Goal: Information Seeking & Learning: Learn about a topic

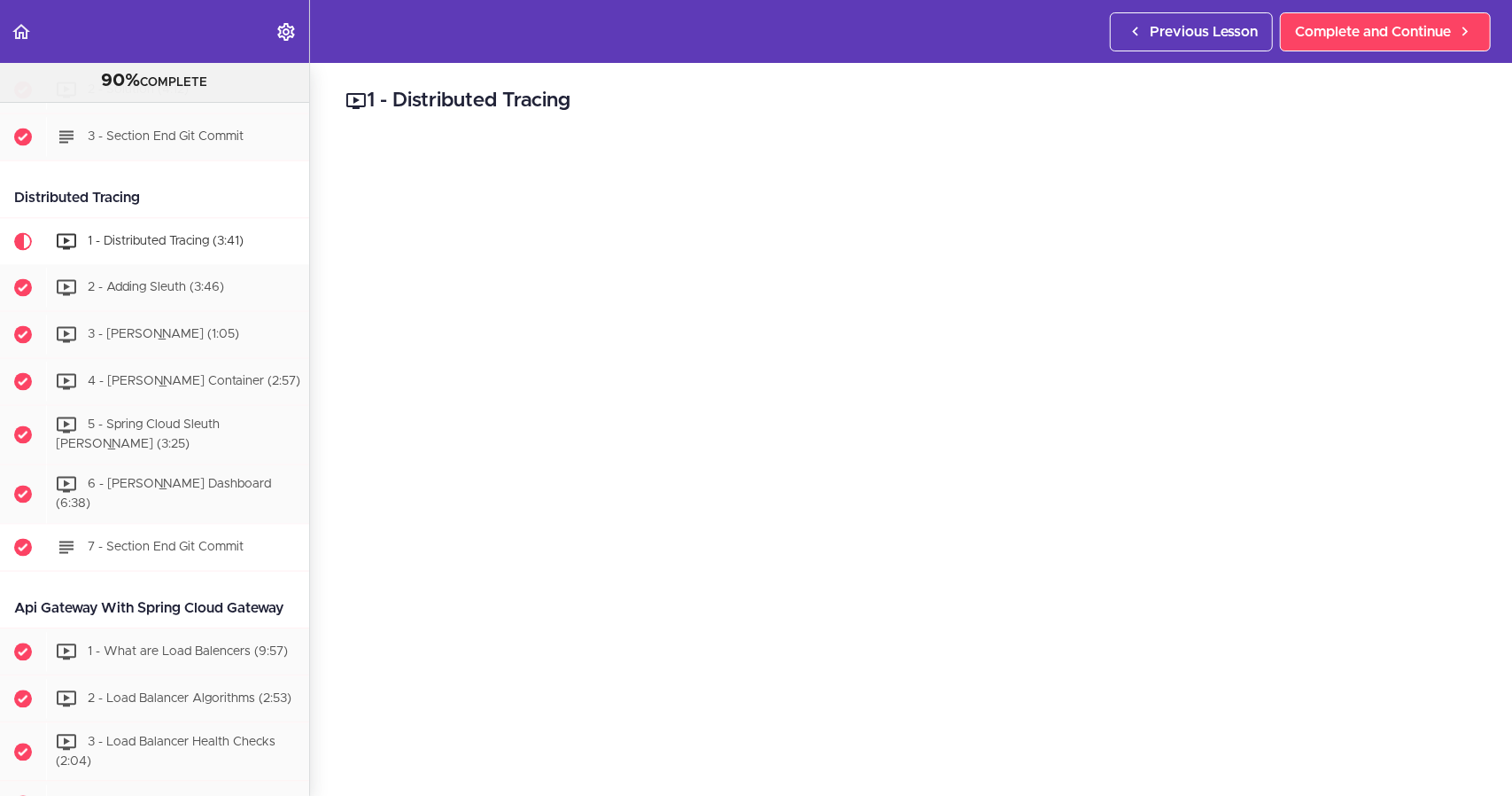
scroll to position [2314, 0]
click at [155, 277] on div "2 - Adding Sleuth (3:46)" at bounding box center [178, 288] width 263 height 39
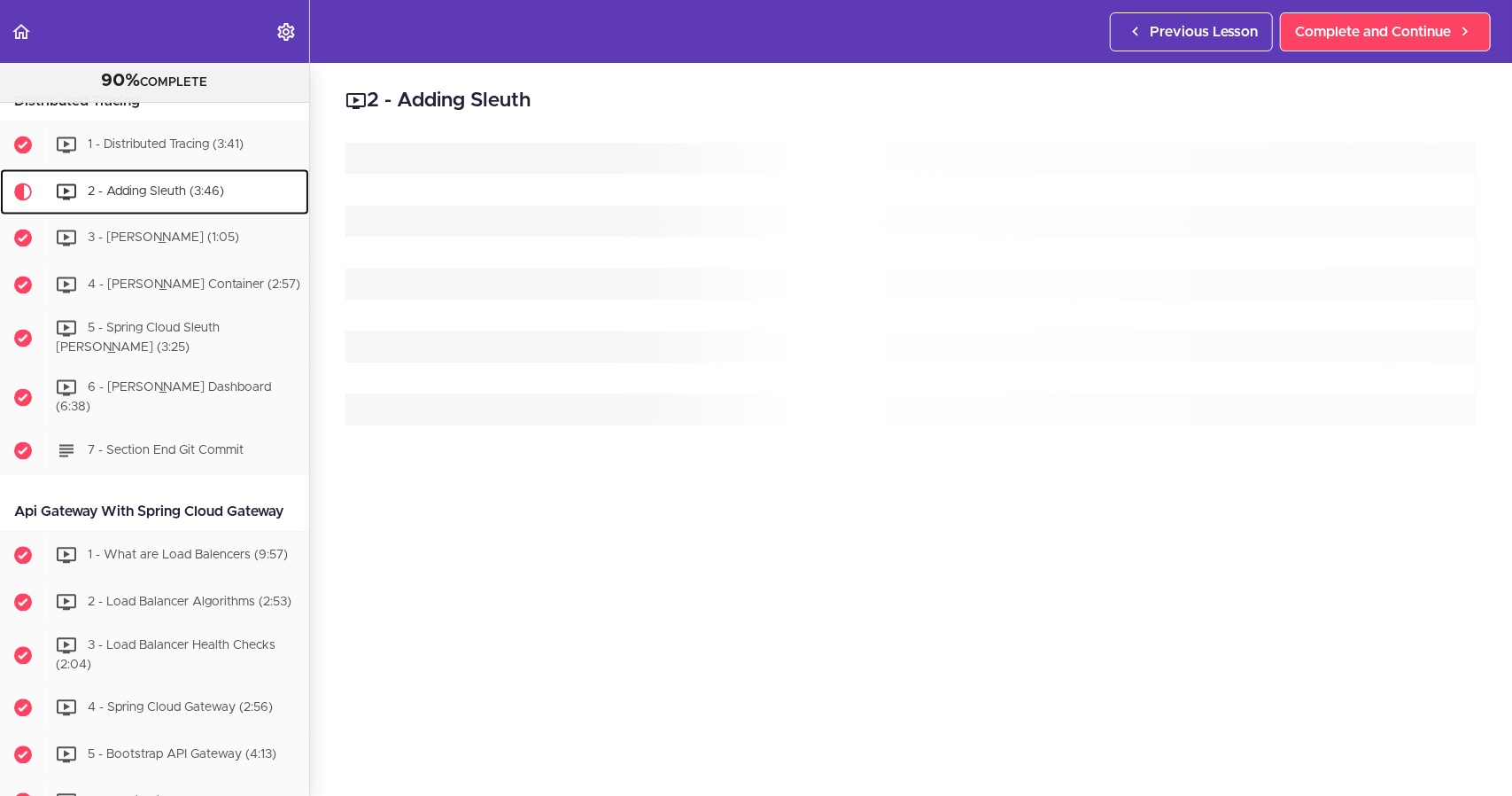
scroll to position [2448, 0]
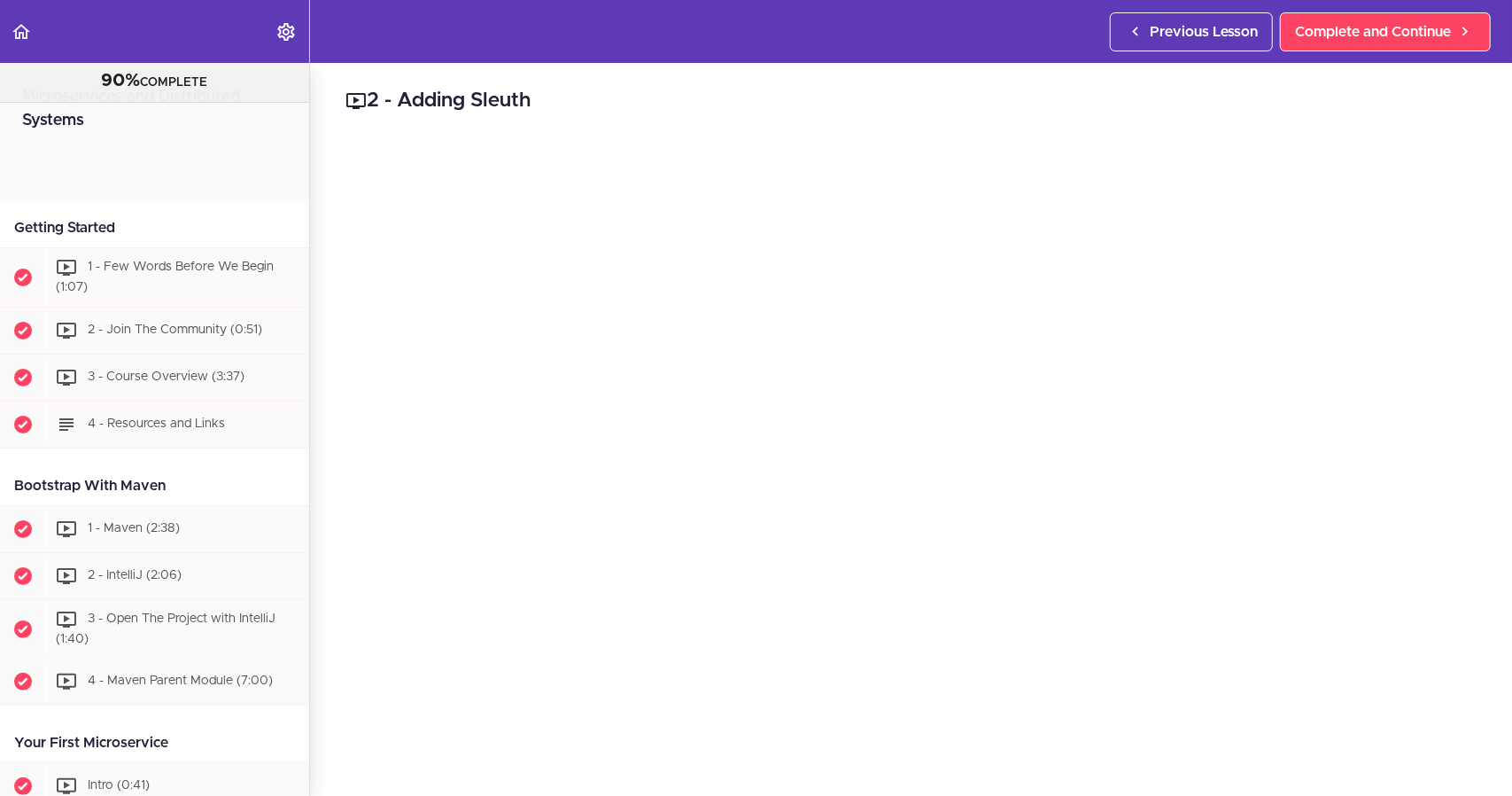
scroll to position [2470, 0]
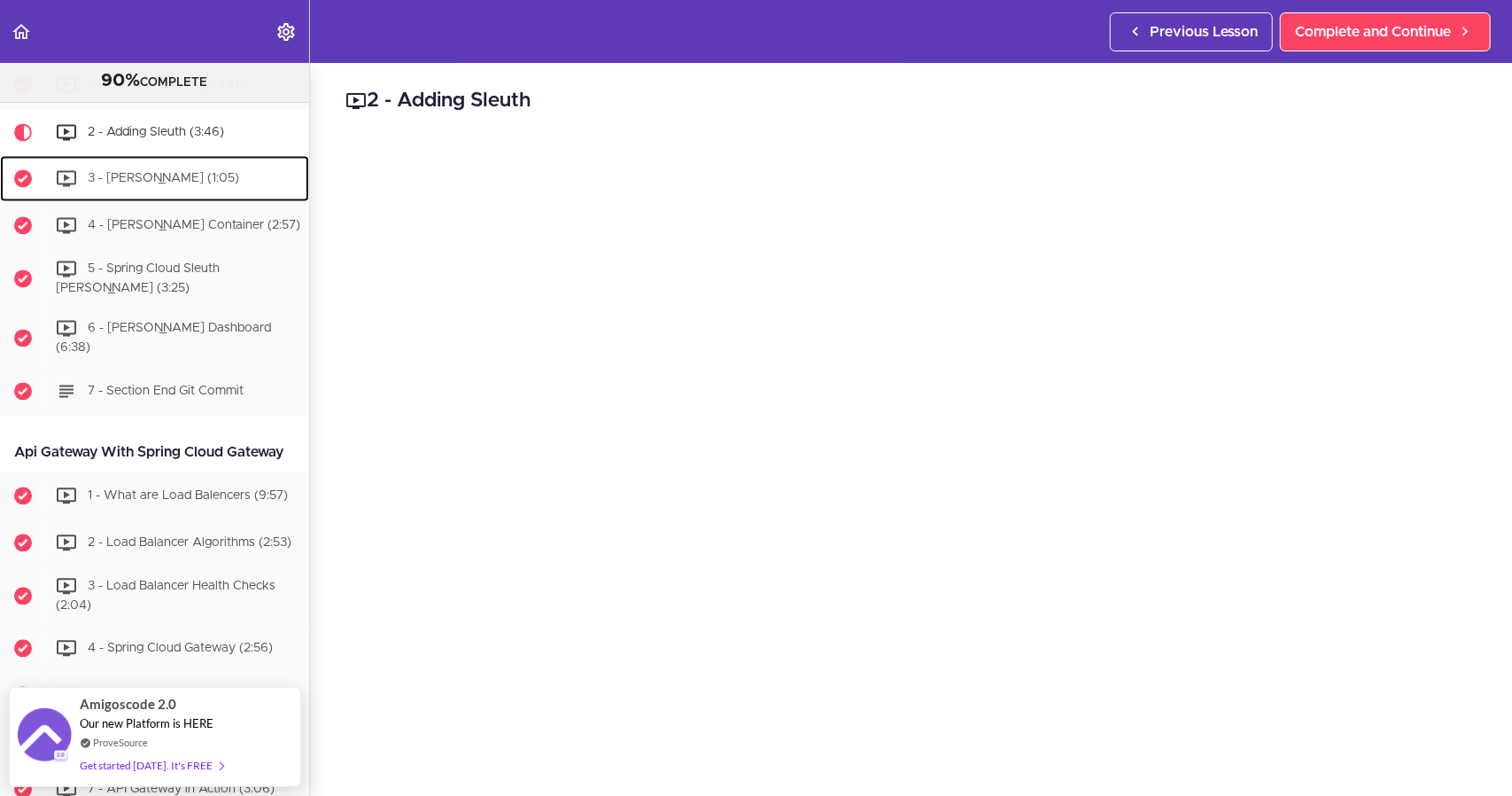
click at [147, 190] on div "3 - [PERSON_NAME] (1:05)" at bounding box center [178, 178] width 263 height 39
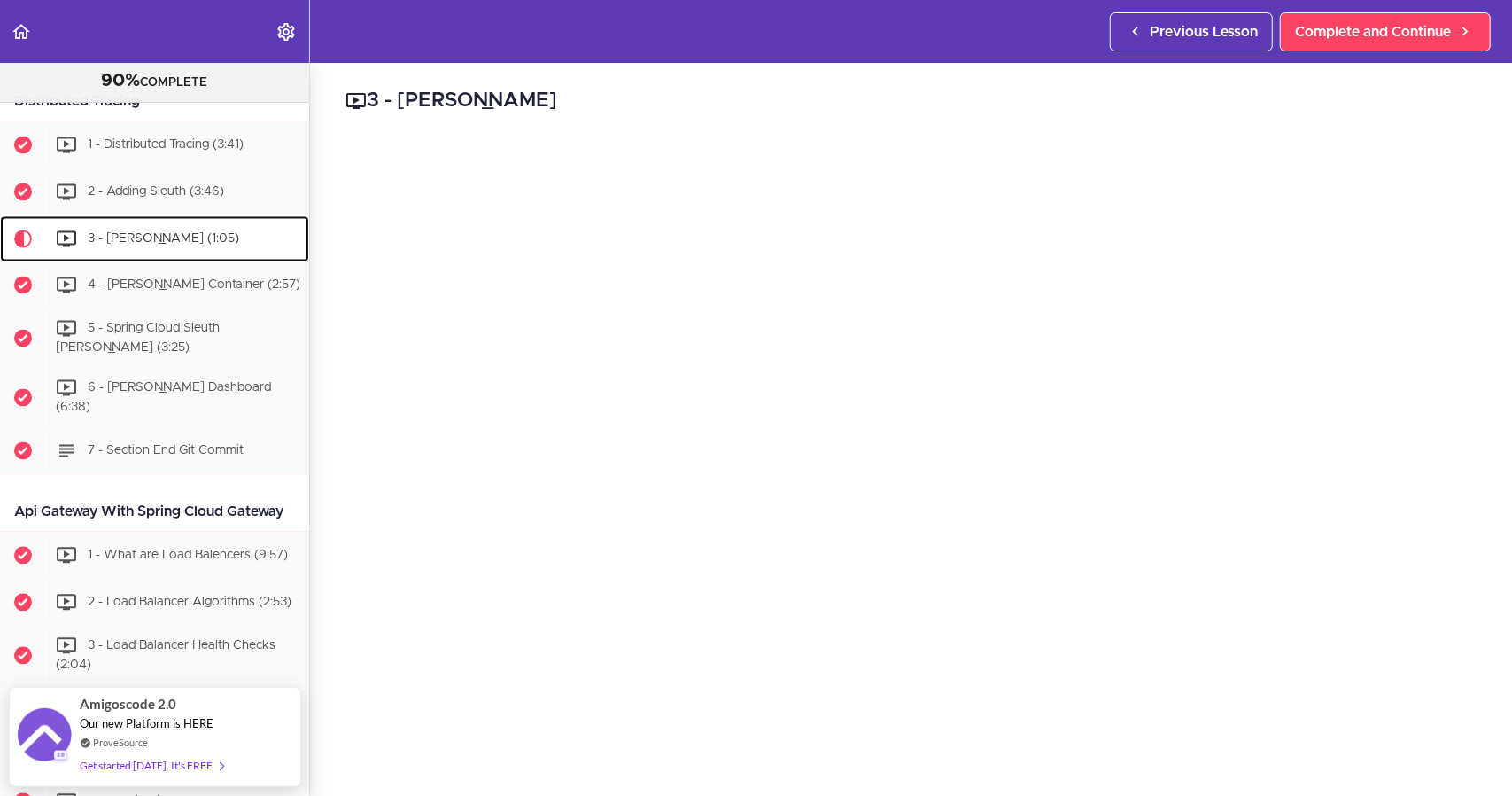
scroll to position [2406, 0]
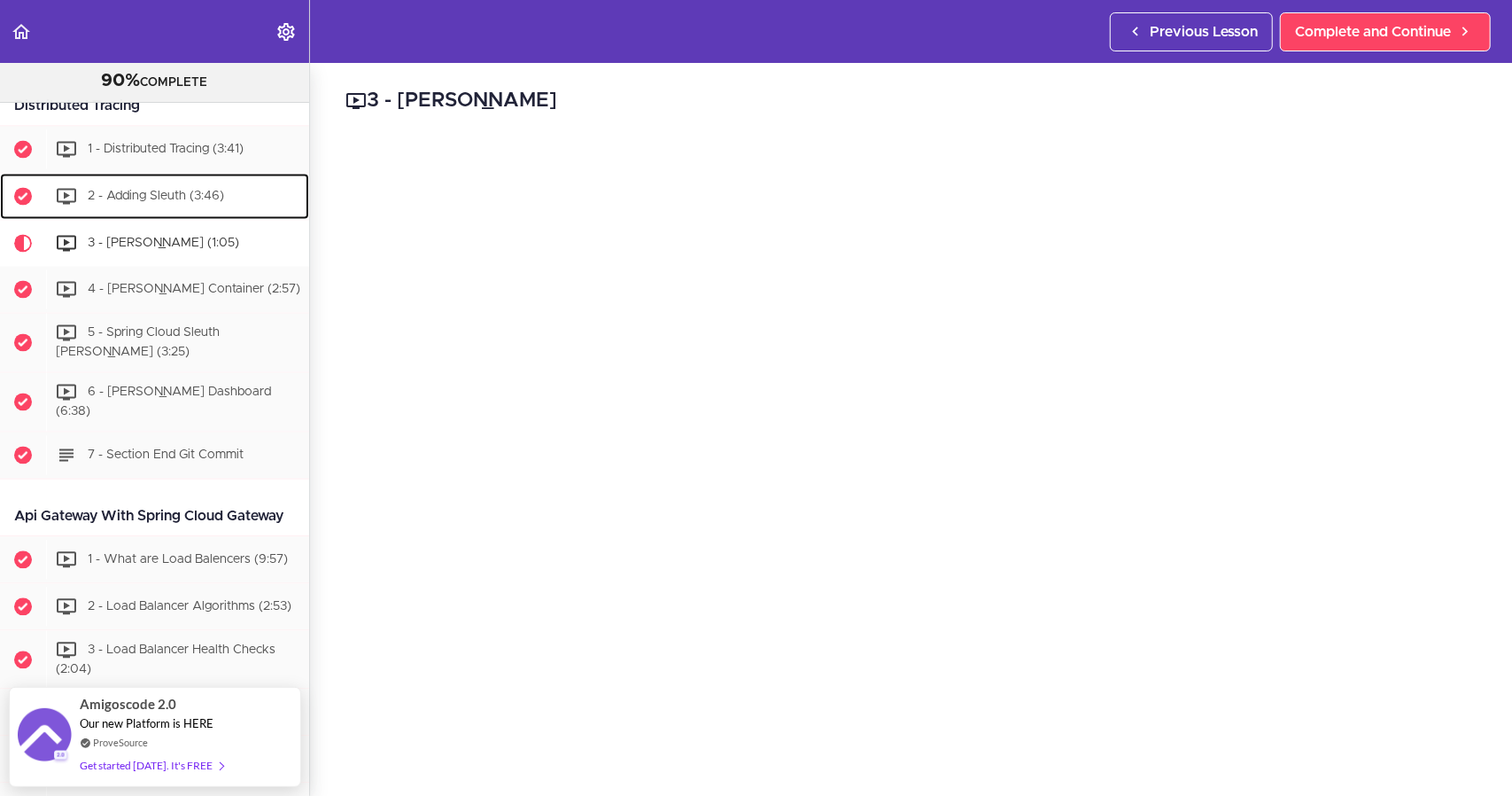
click at [179, 180] on div "2 - Adding Sleuth (3:46)" at bounding box center [178, 196] width 263 height 39
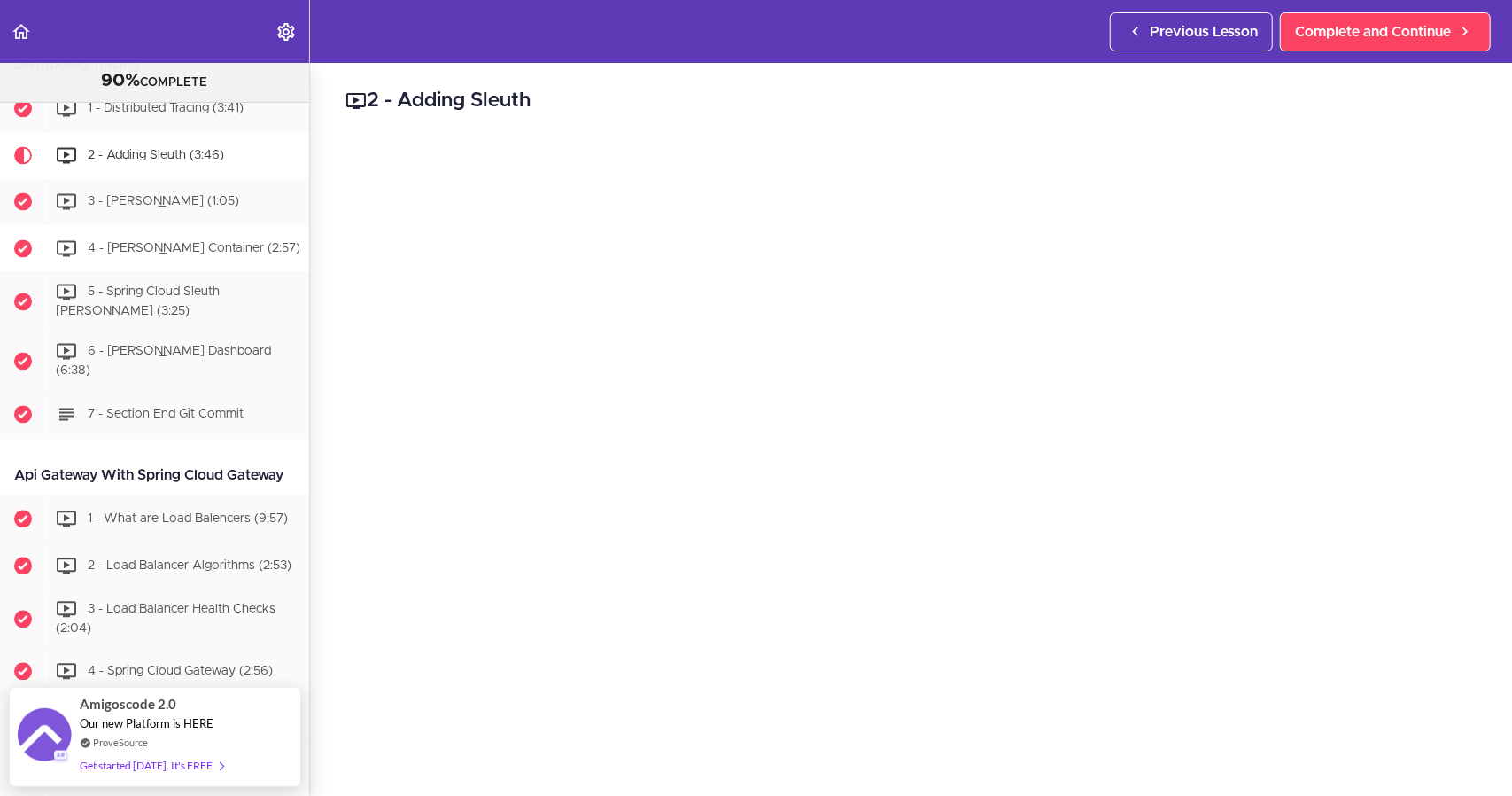
scroll to position [2448, 0]
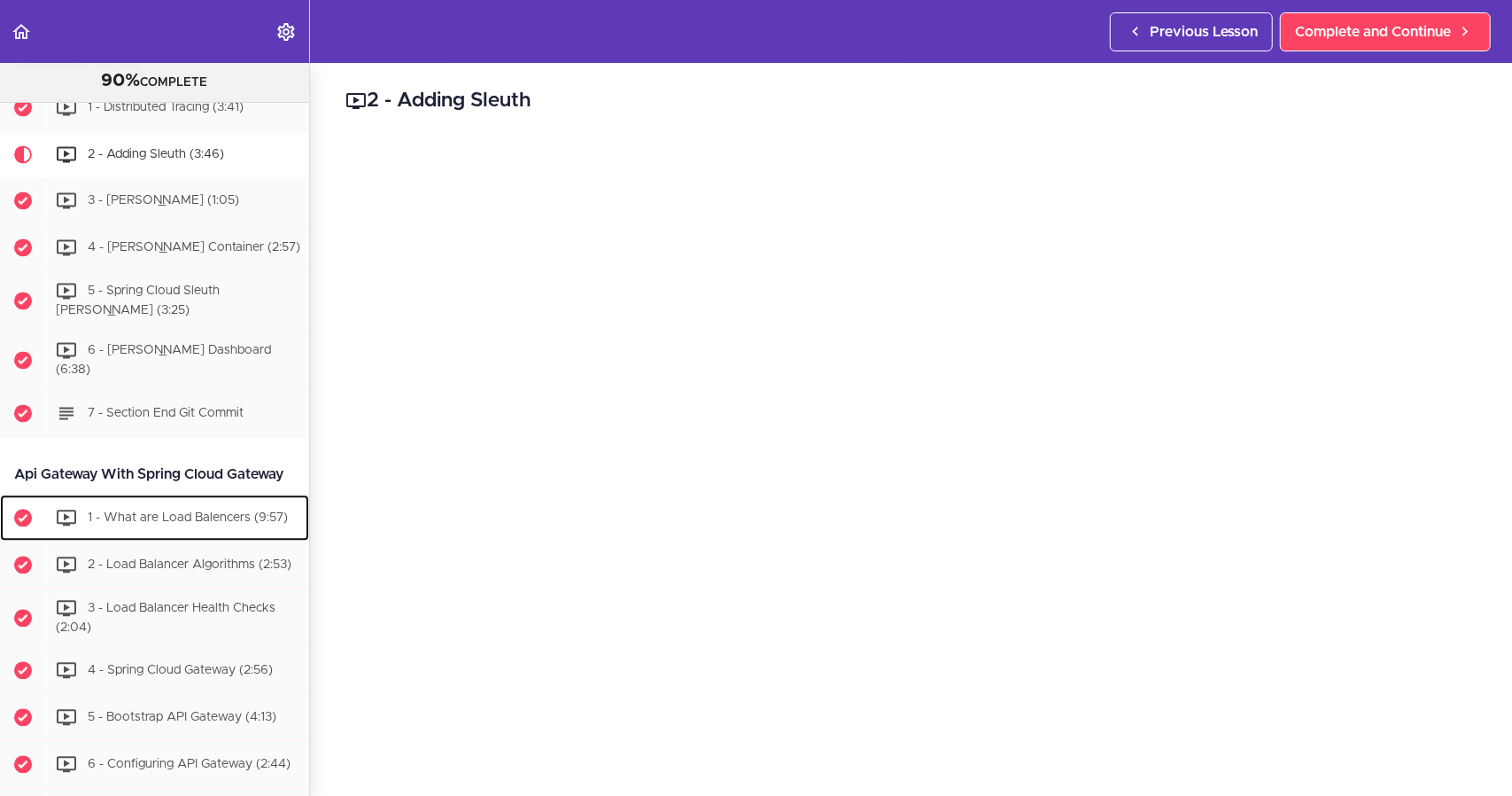
click at [195, 523] on span "1 - What are Load Balencers (9:57)" at bounding box center [187, 516] width 200 height 13
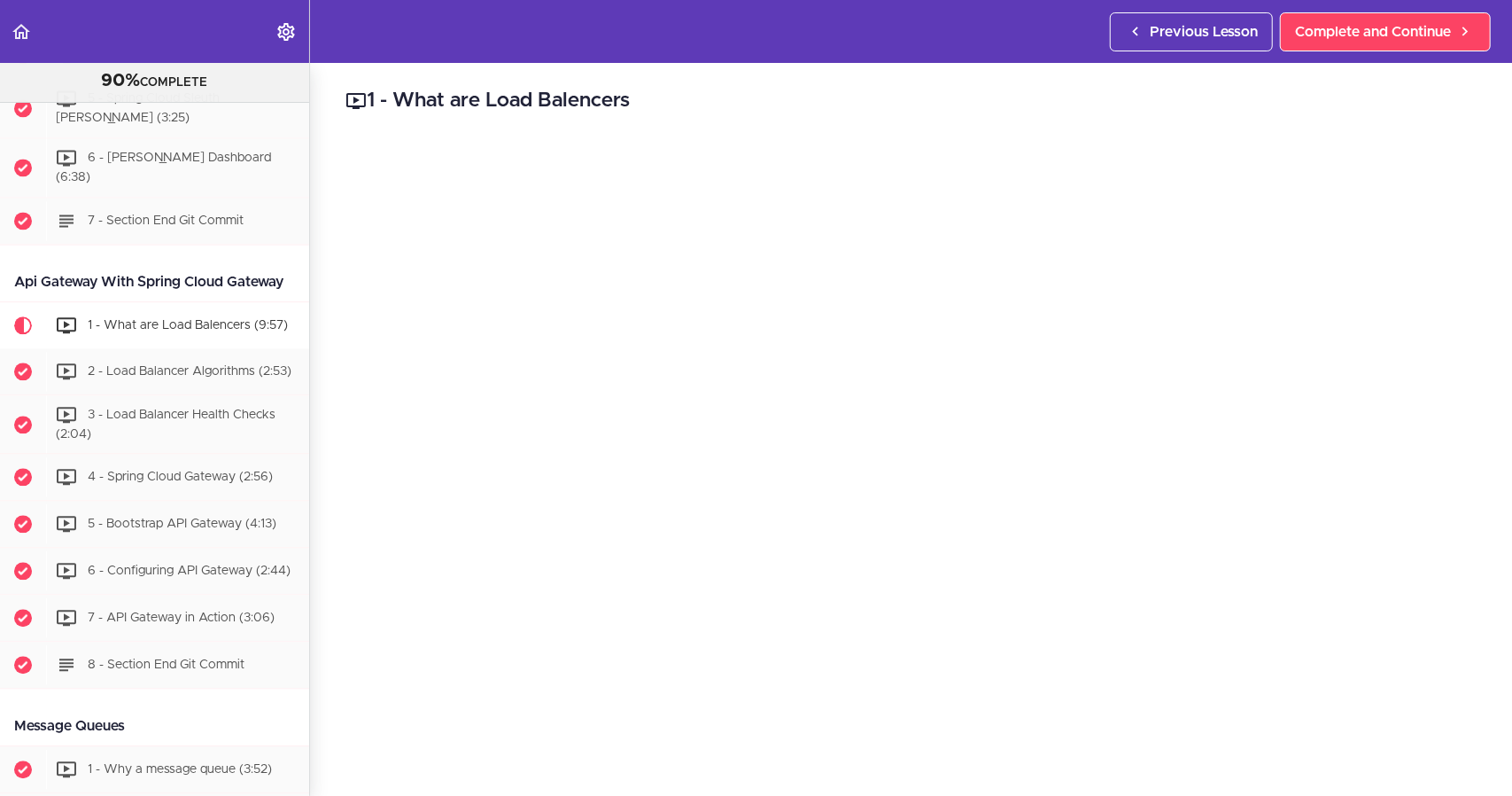
drag, startPoint x: 607, startPoint y: 101, endPoint x: 574, endPoint y: 101, distance: 33.0
click at [574, 101] on h2 "1 - What are Load Balencers" at bounding box center [910, 100] width 1131 height 30
drag, startPoint x: 576, startPoint y: 102, endPoint x: 979, endPoint y: 95, distance: 403.1
click at [979, 95] on h2 "1 - What are Load Balencers" at bounding box center [910, 100] width 1131 height 30
click at [136, 364] on div "2 - Load Balancer Algorithms (2:53)" at bounding box center [178, 371] width 263 height 39
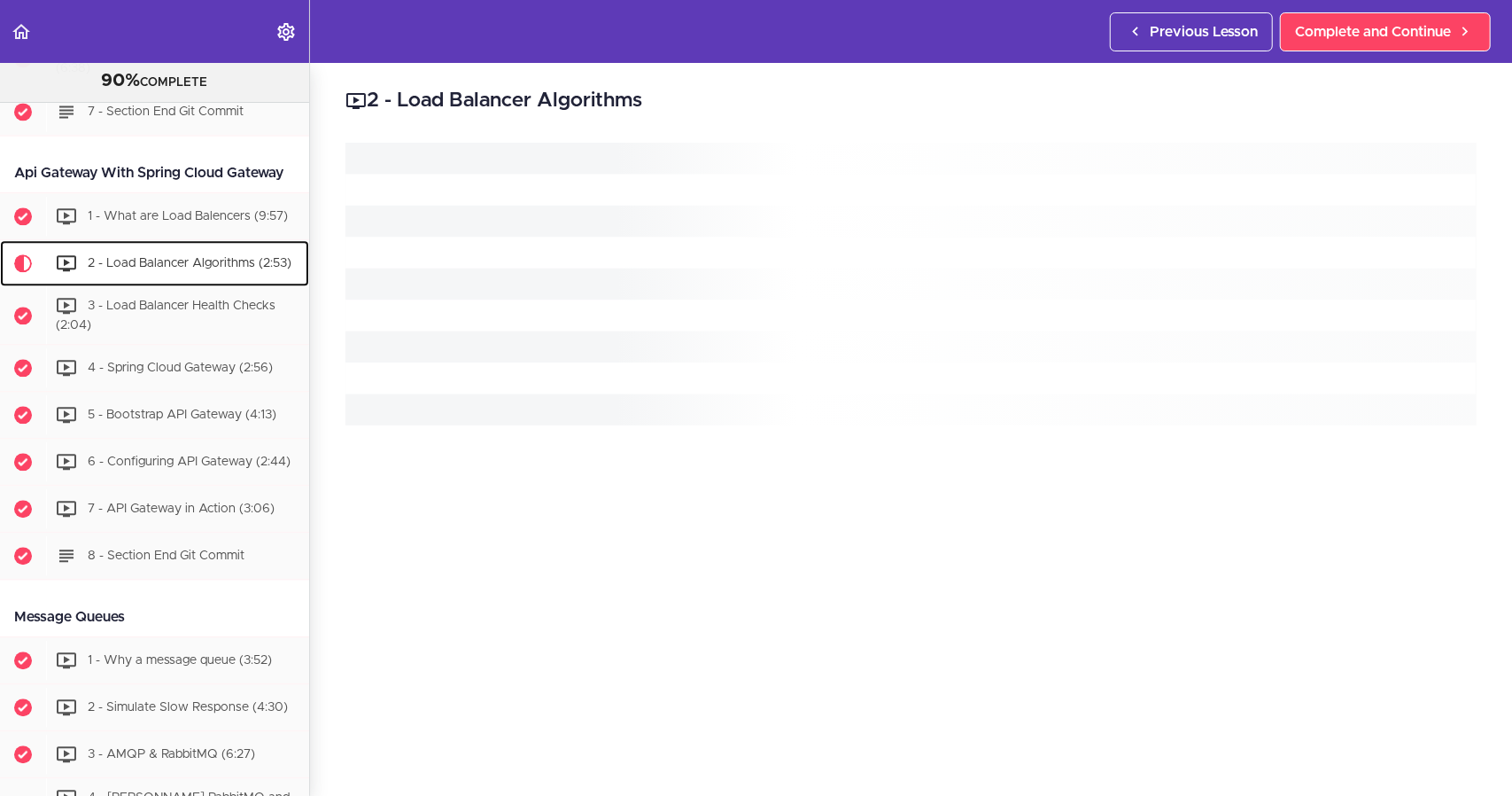
scroll to position [2865, 0]
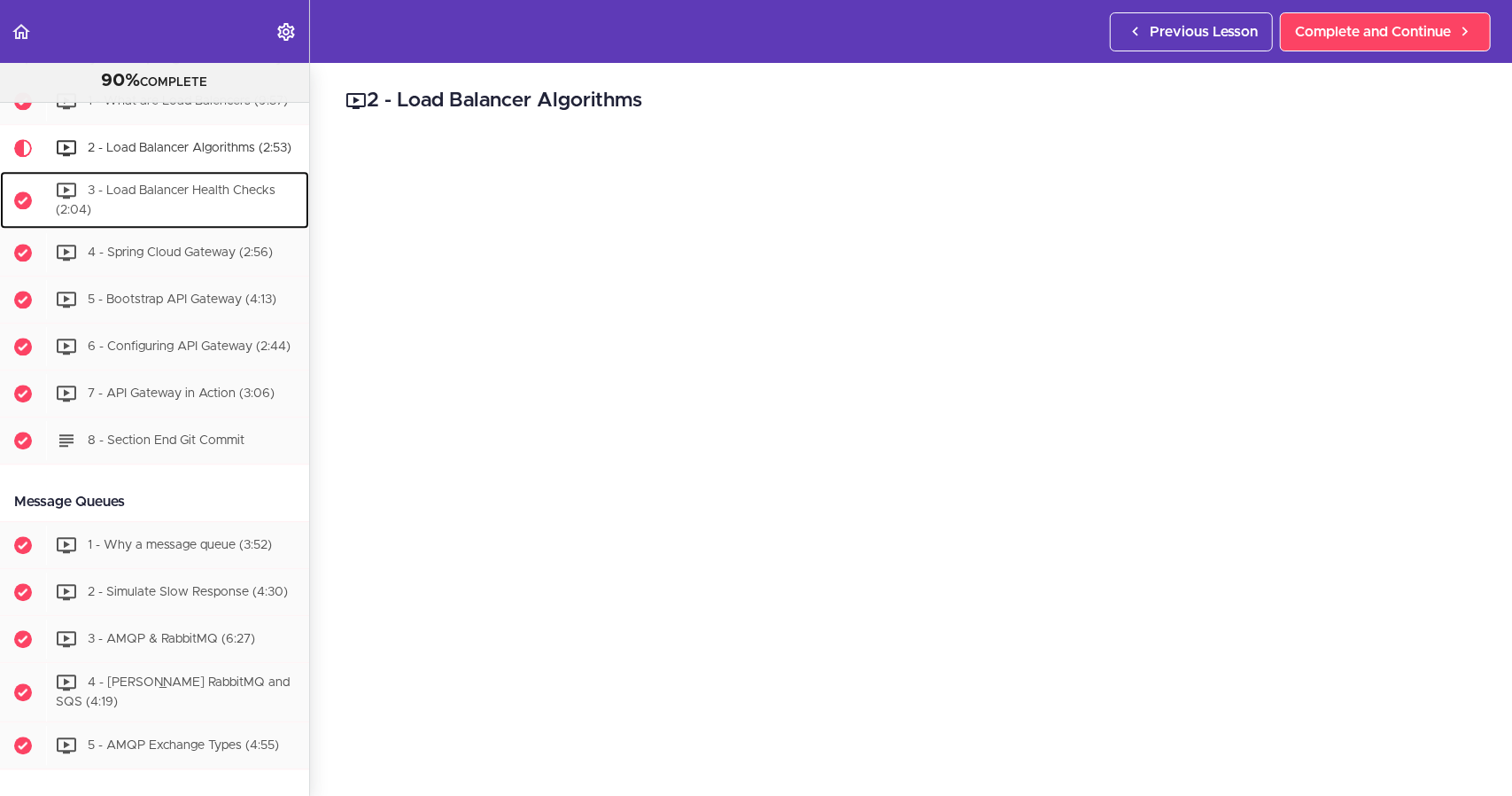
click at [205, 203] on span "3 - Load Balancer Health Checks (2:04)" at bounding box center [165, 200] width 219 height 33
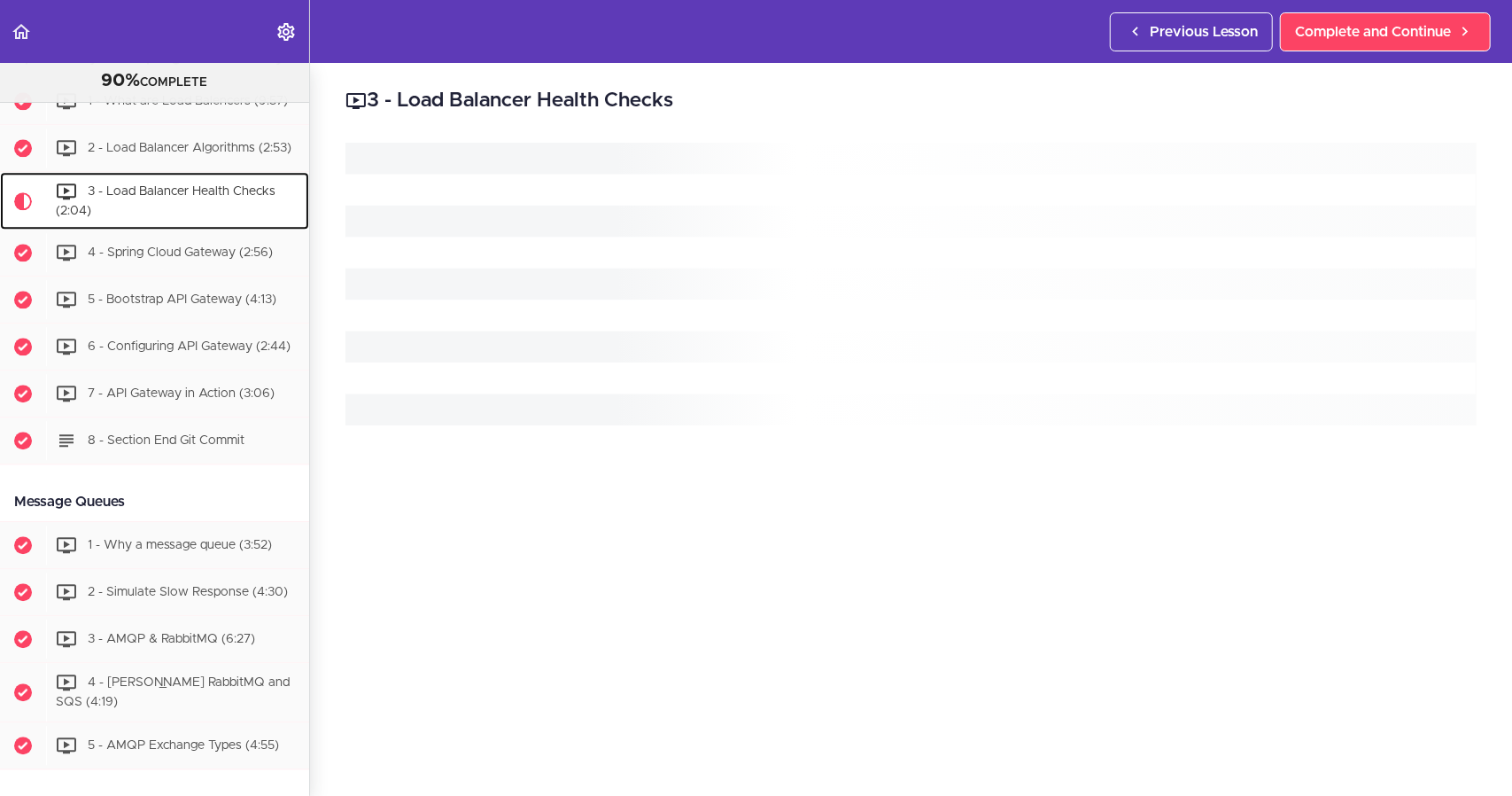
scroll to position [2924, 0]
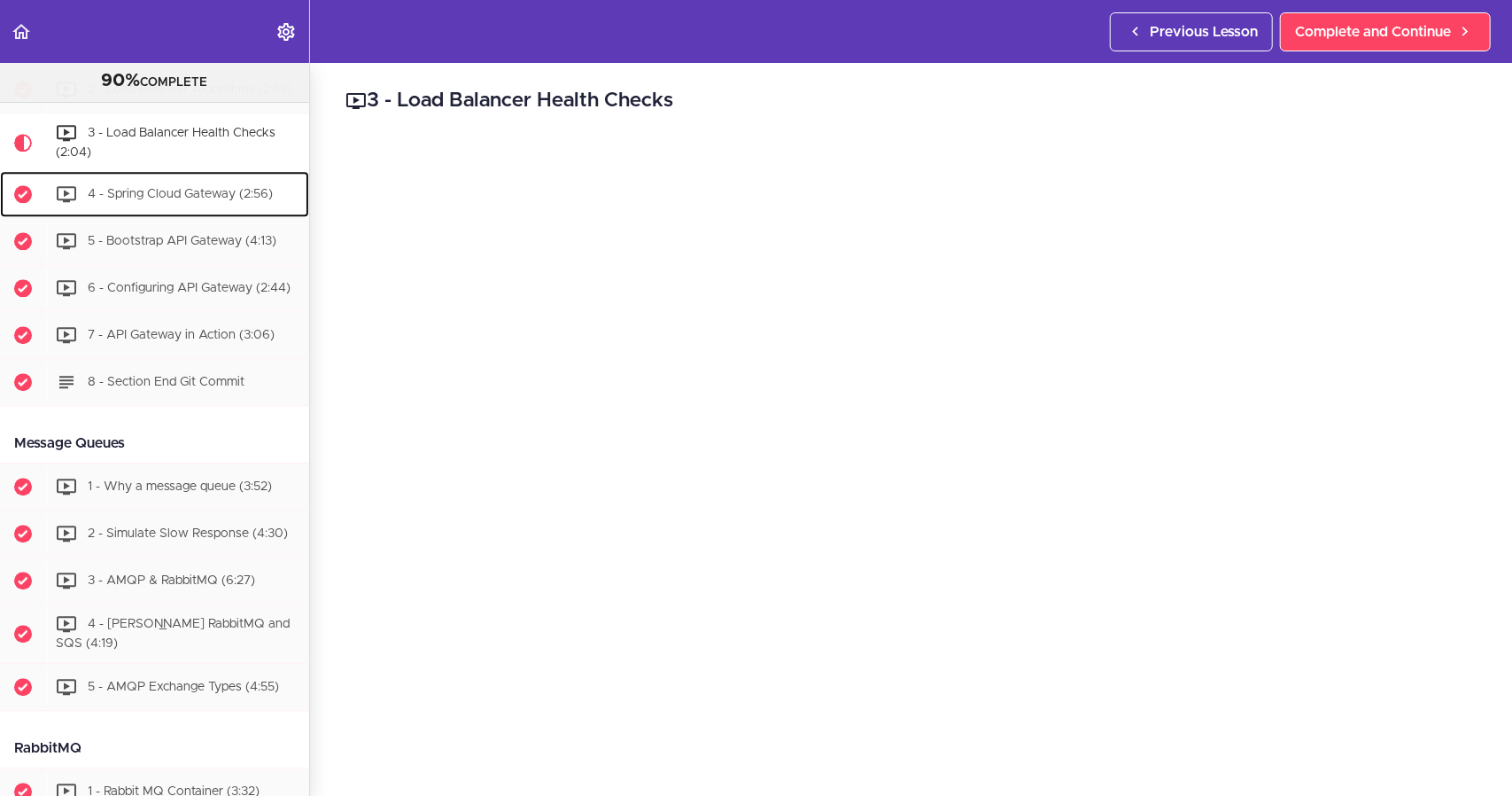
click at [147, 213] on div "4 - Spring Cloud Gateway (2:56)" at bounding box center [178, 194] width 263 height 39
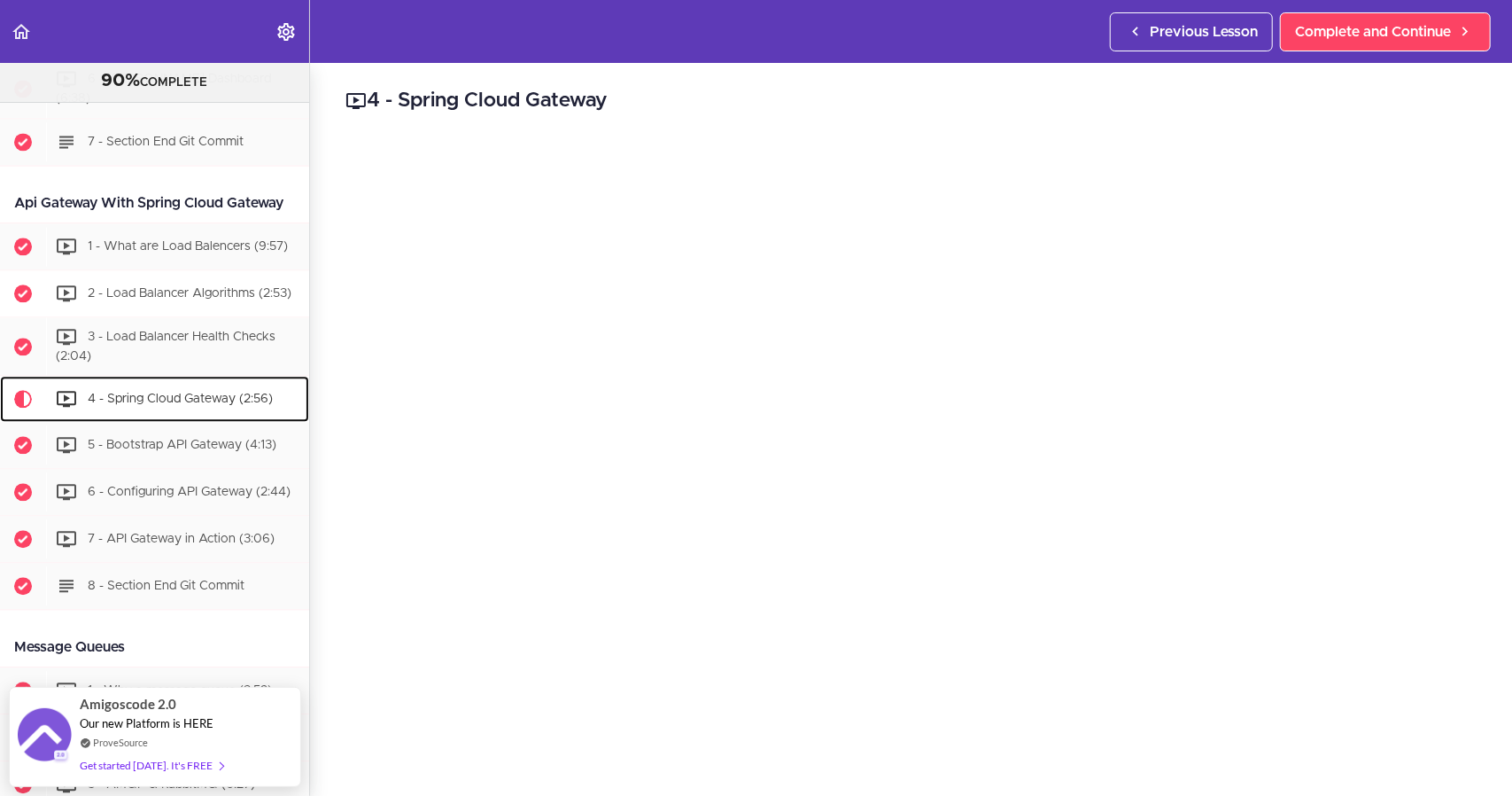
scroll to position [2717, 0]
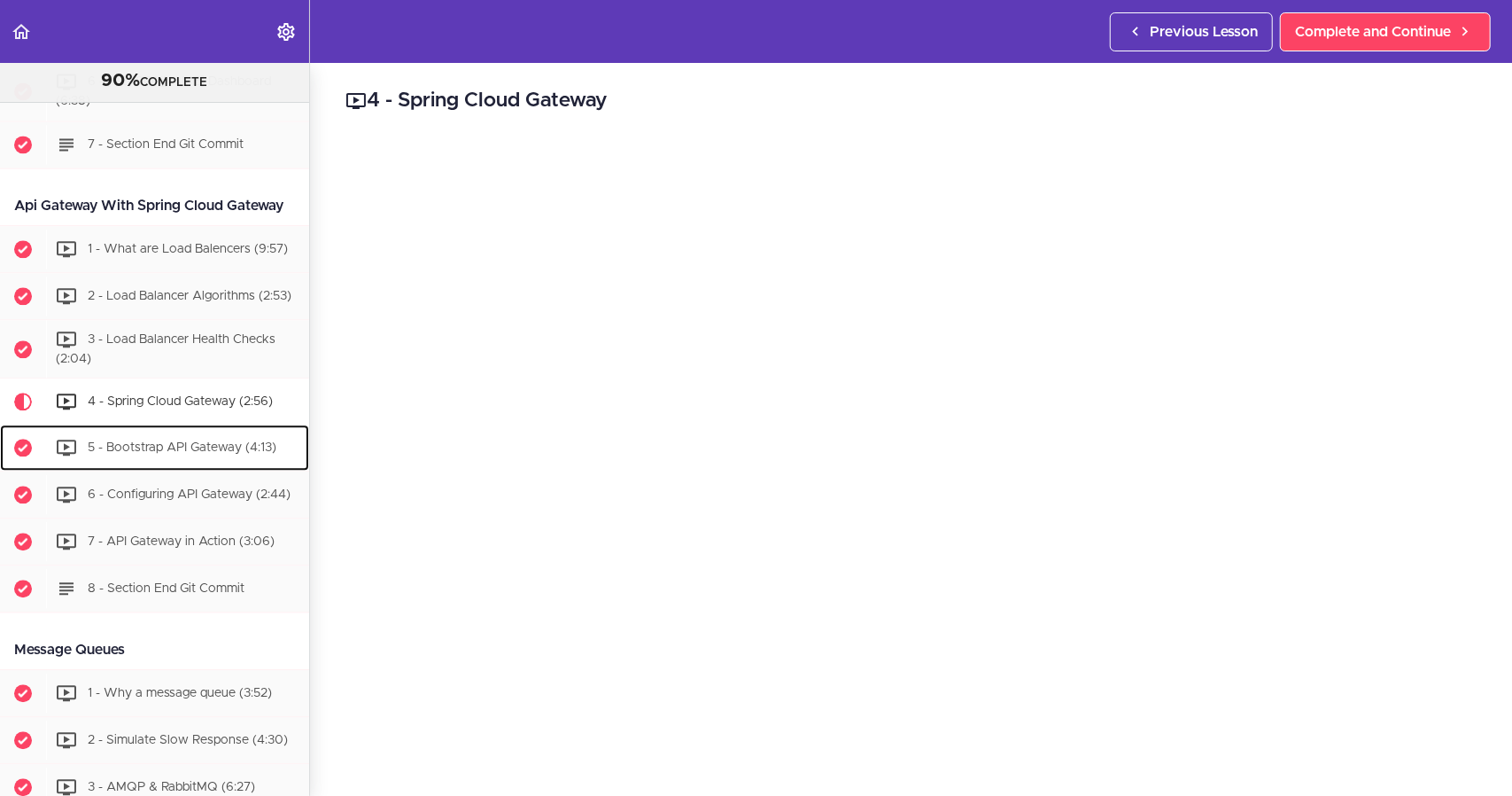
click at [177, 452] on div "5 - Bootstrap API Gateway (4:13)" at bounding box center [178, 447] width 263 height 39
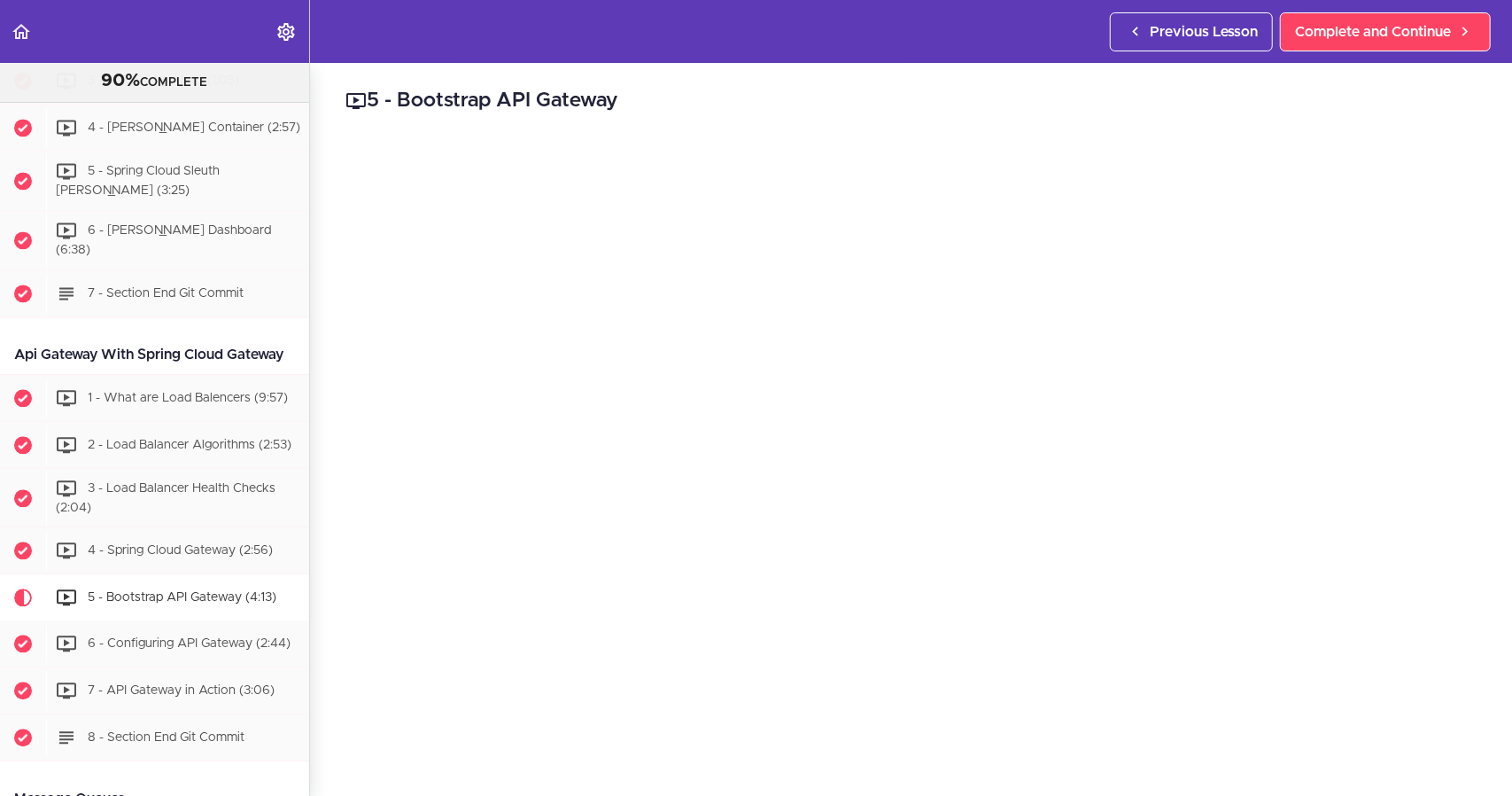
scroll to position [2692, 0]
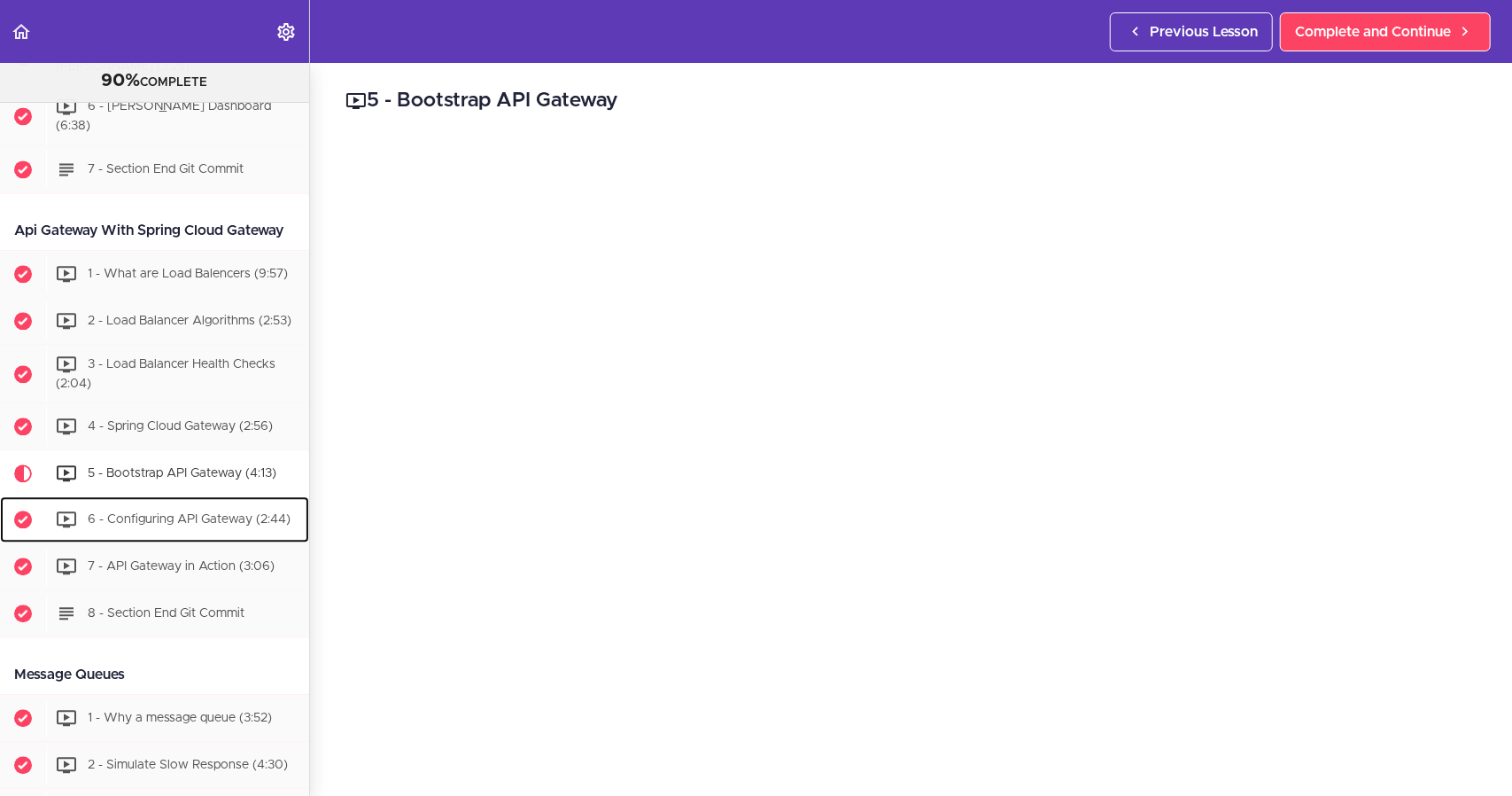
click at [183, 538] on div "6 - Configuring API Gateway (2:44)" at bounding box center [178, 519] width 263 height 39
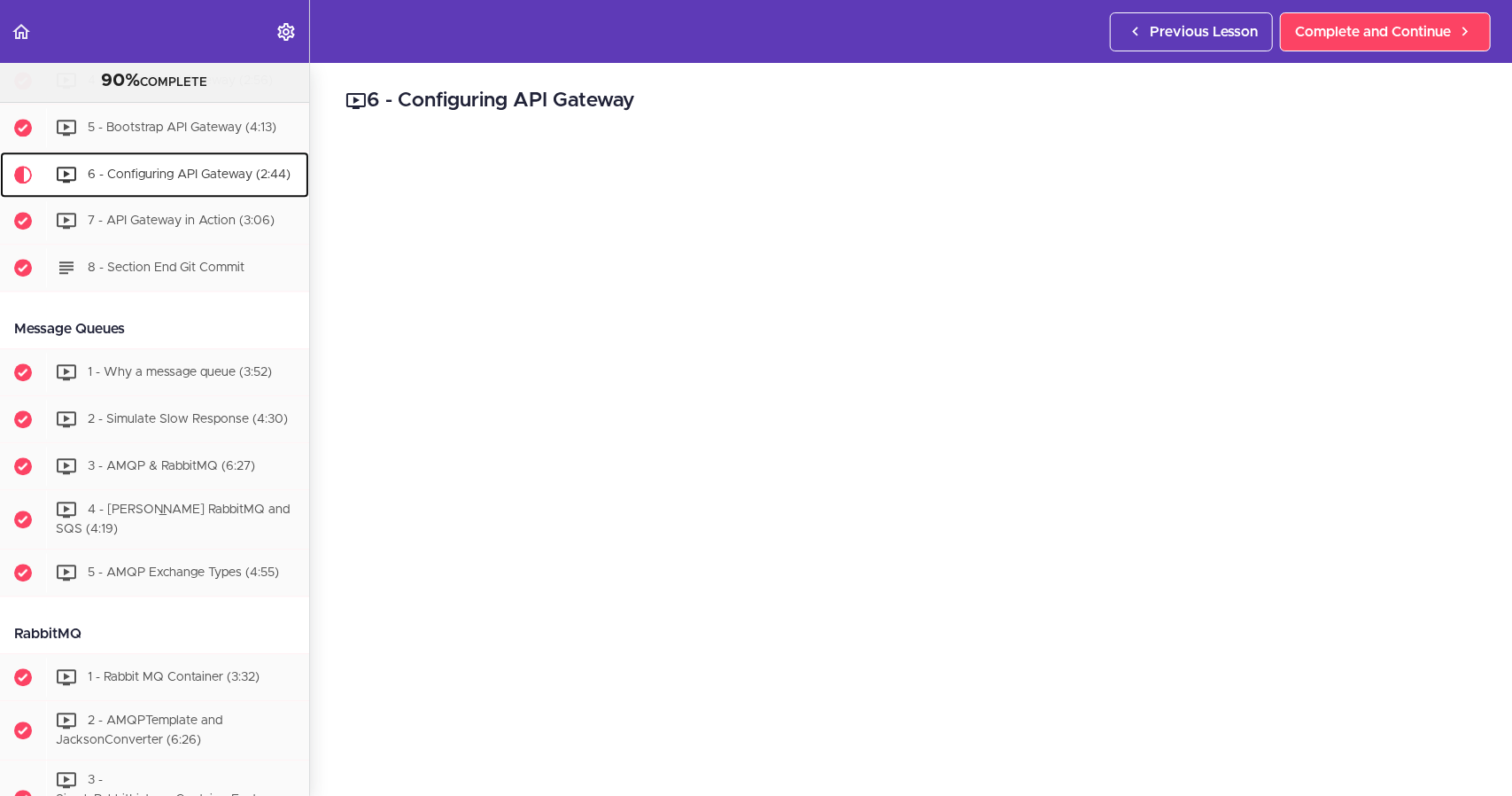
scroll to position [3076, 0]
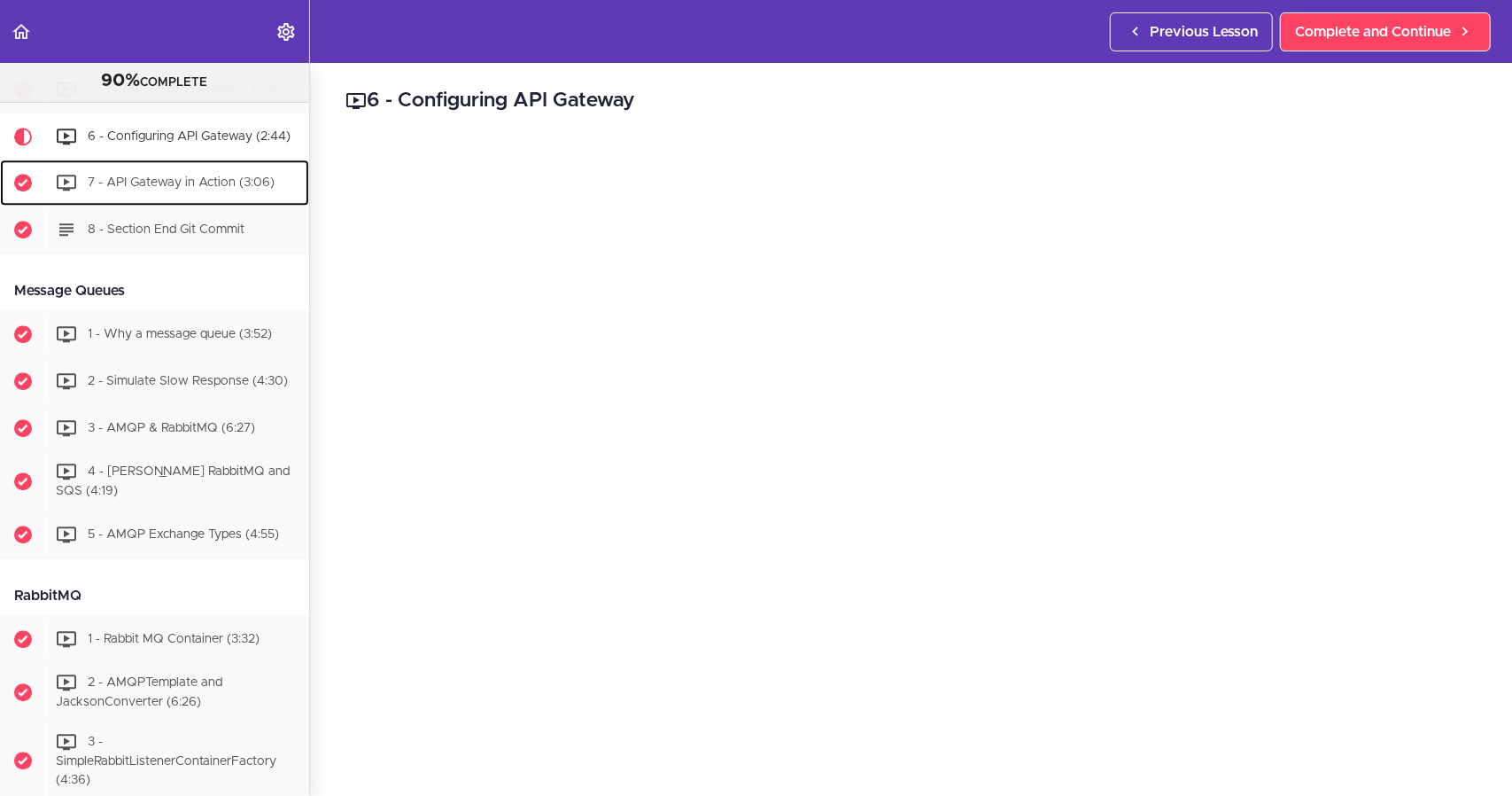
click at [185, 202] on div "7 - API Gateway in Action (3:06)" at bounding box center [178, 183] width 263 height 39
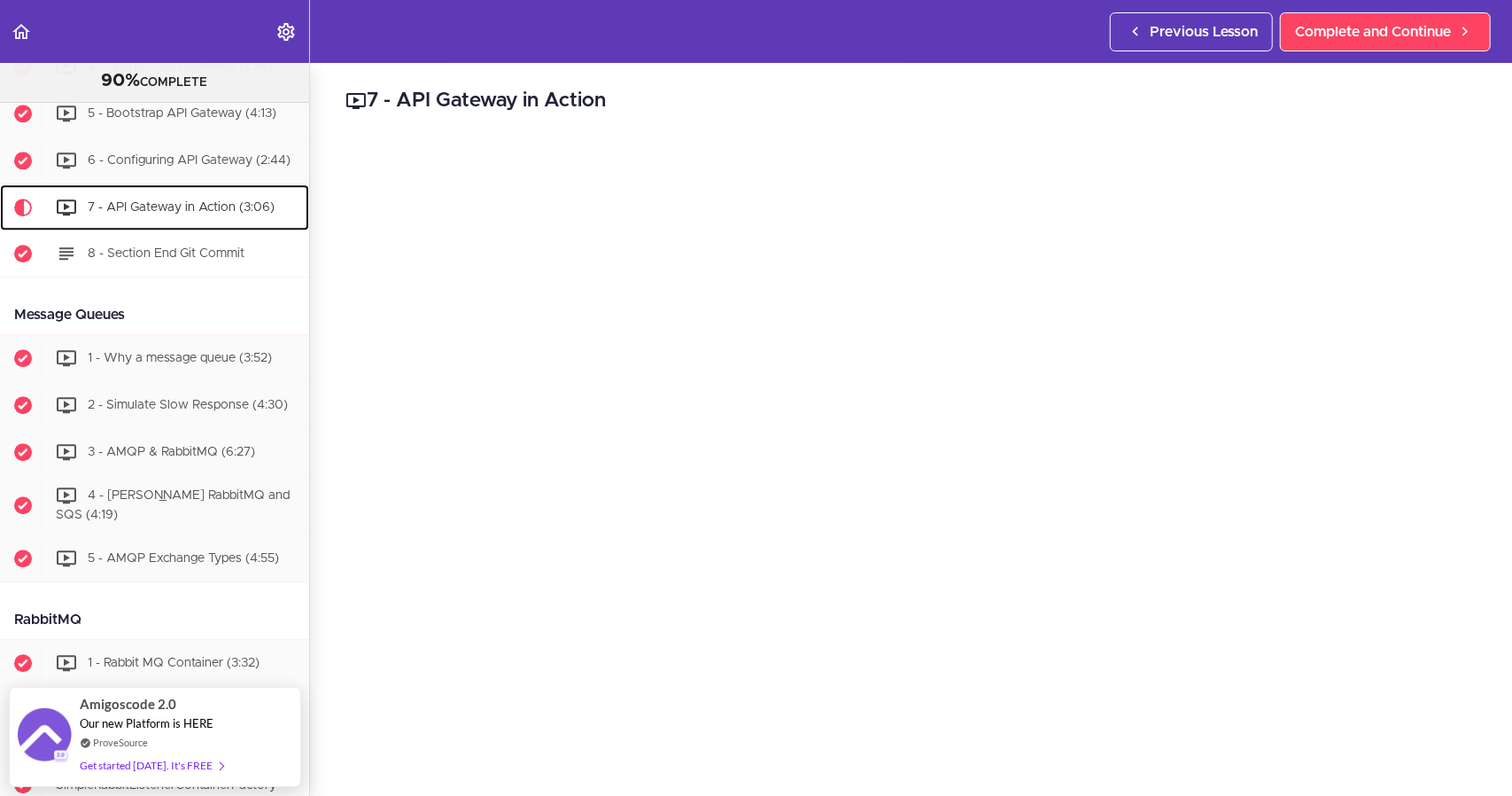
scroll to position [3046, 0]
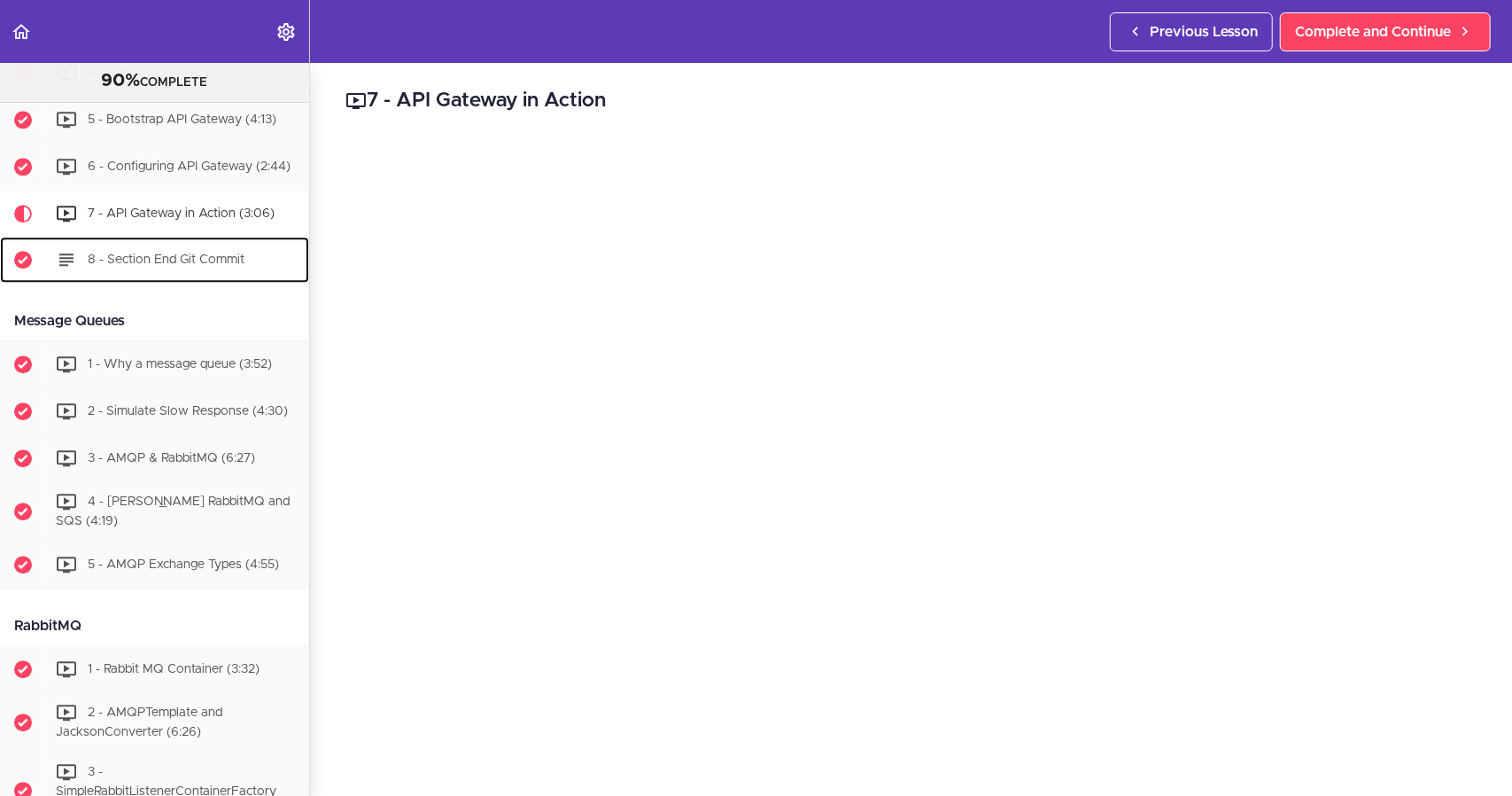
click at [165, 273] on div "8 - Section End Git Commit" at bounding box center [178, 260] width 263 height 39
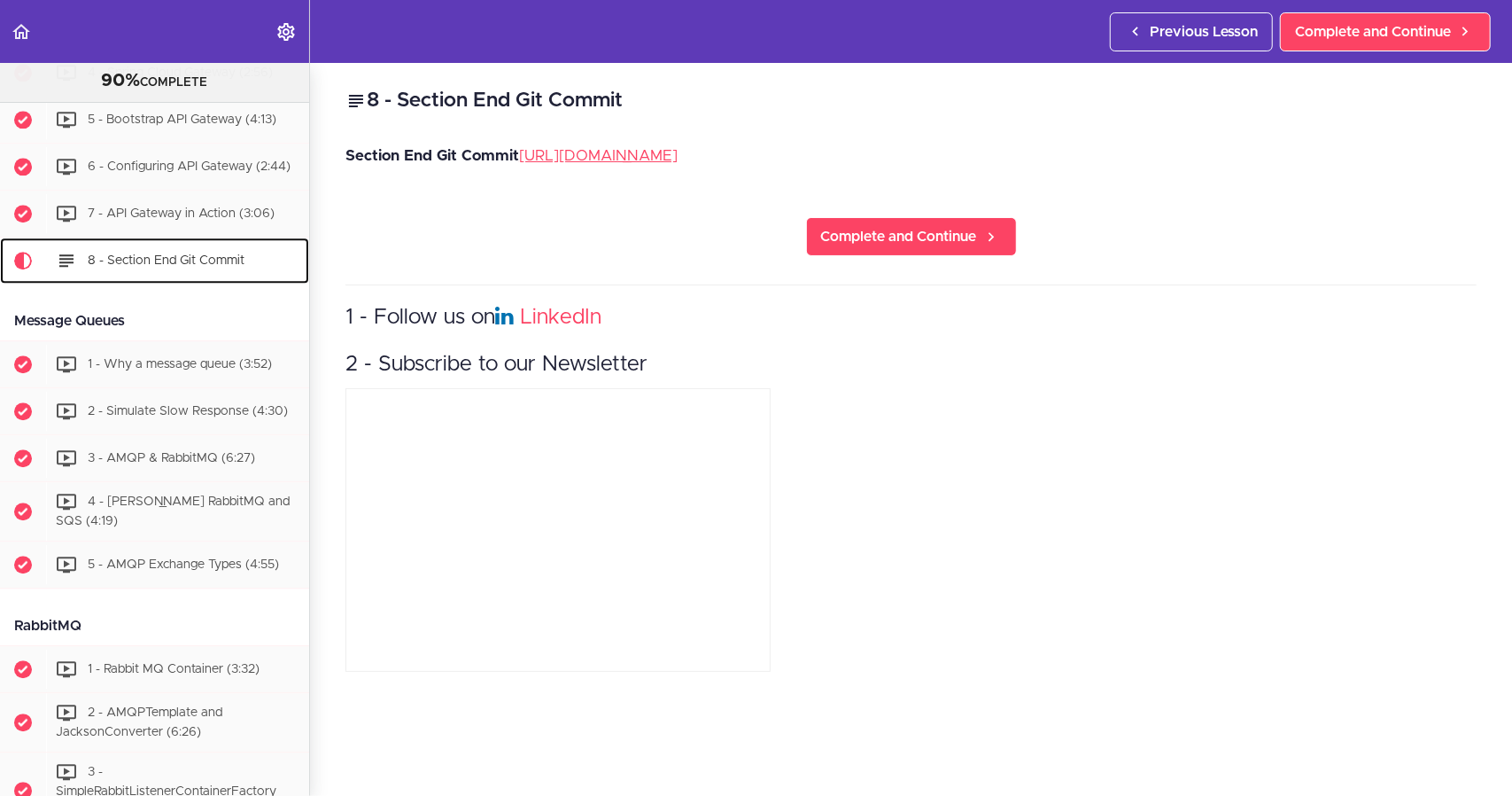
scroll to position [3182, 0]
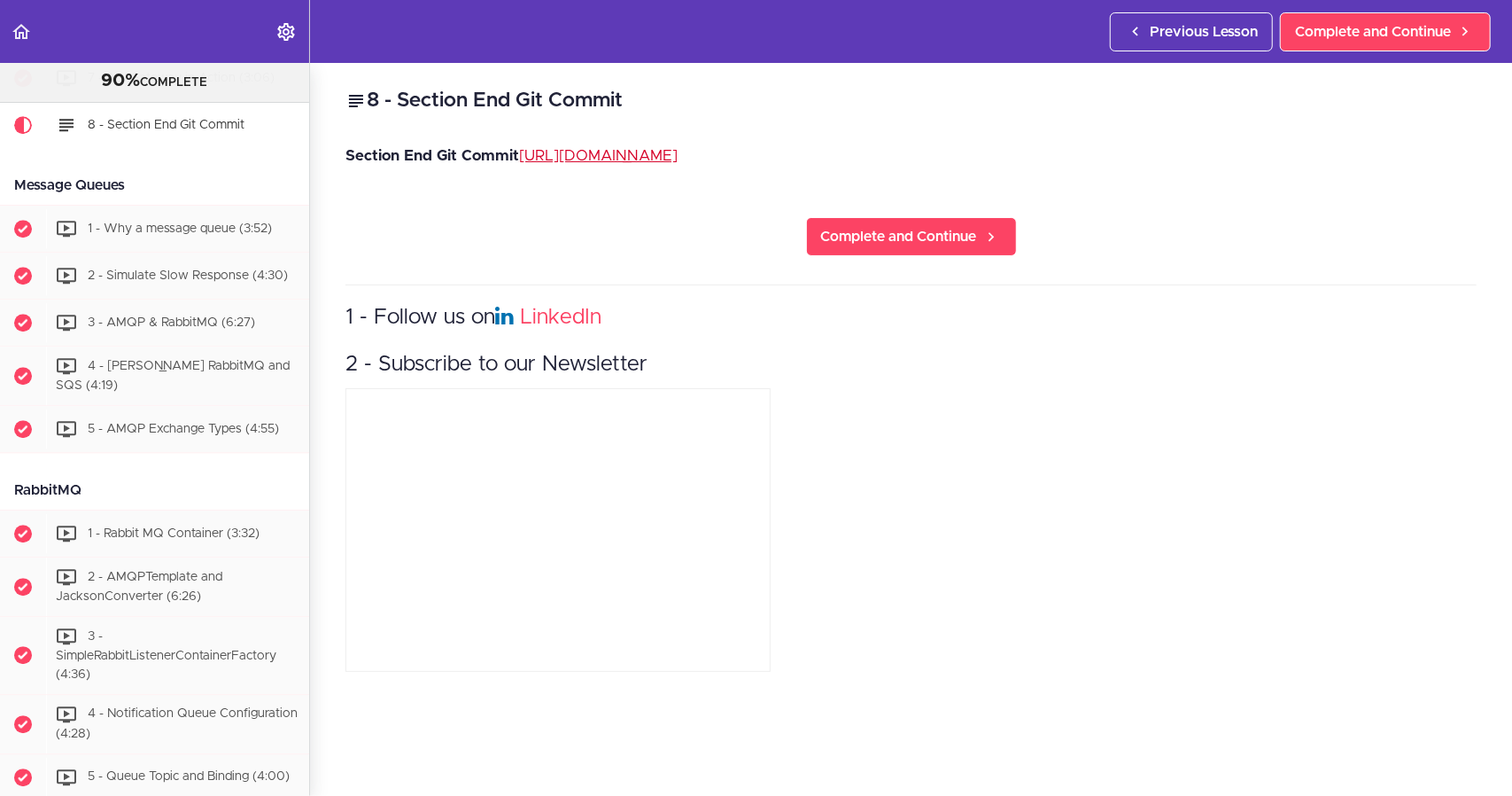
click at [693, 148] on p "Section End Git Commit [URL][DOMAIN_NAME]" at bounding box center [910, 156] width 1131 height 27
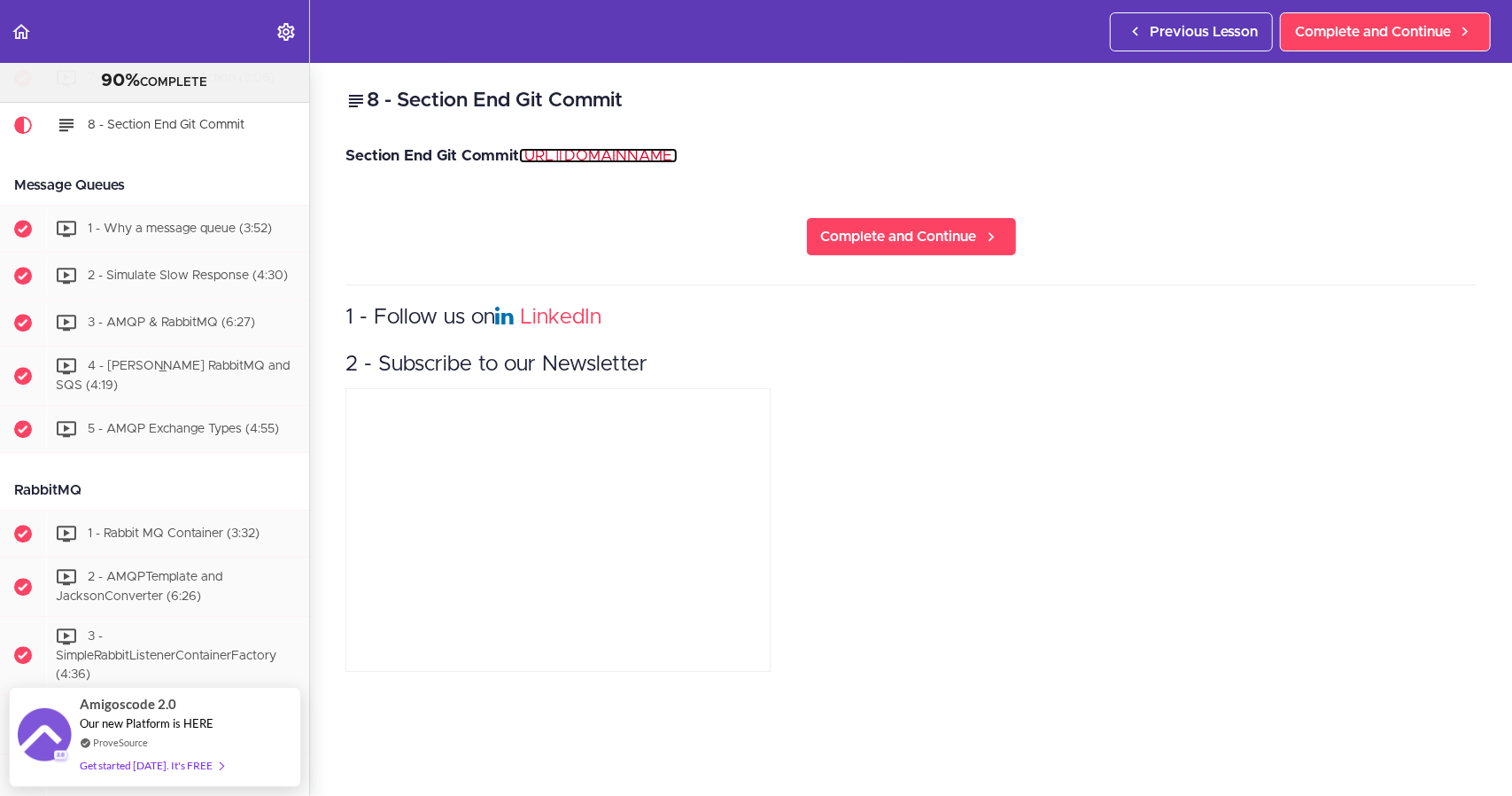
click at [677, 160] on link "[URL][DOMAIN_NAME]" at bounding box center [598, 156] width 158 height 15
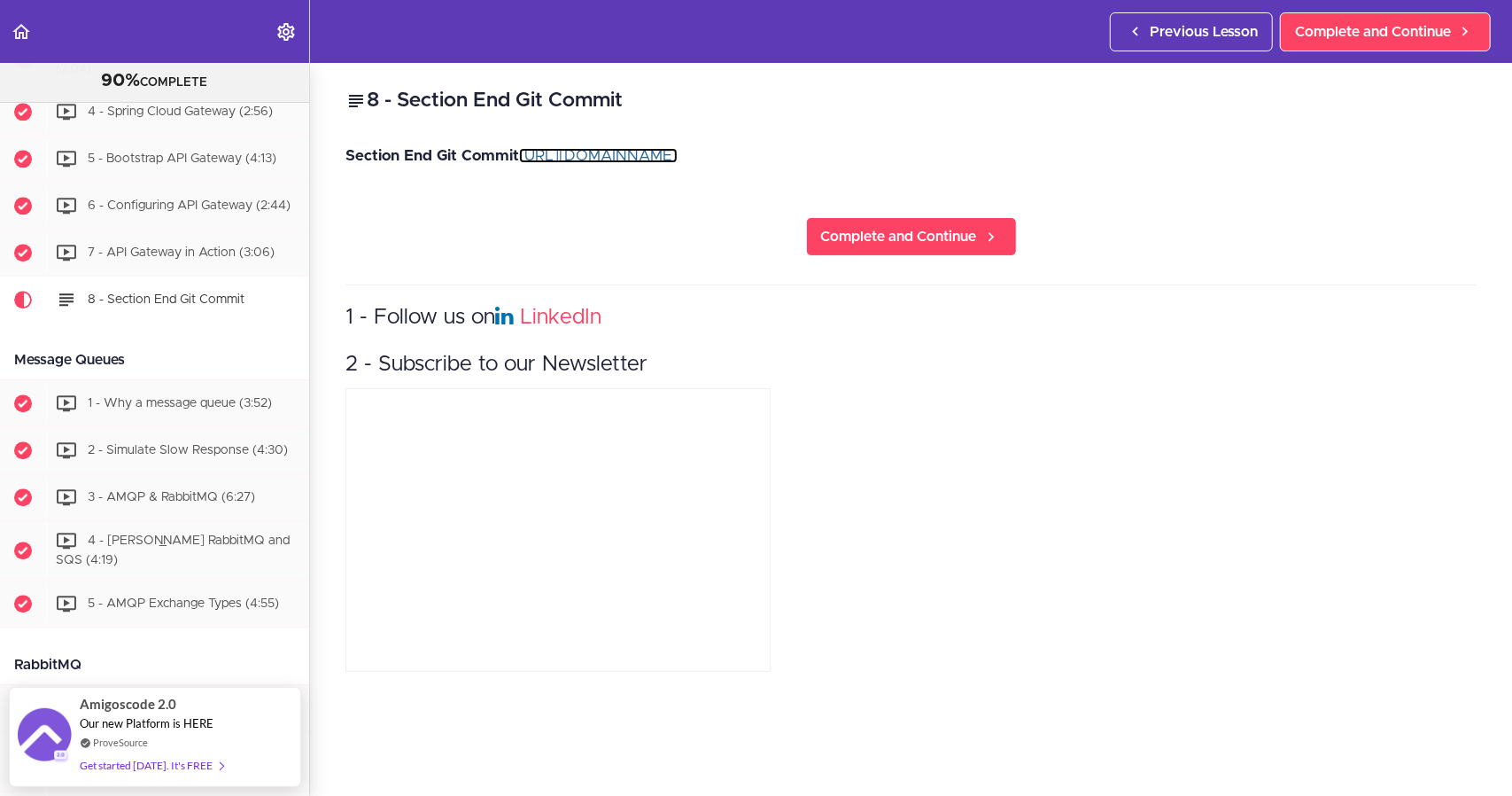
scroll to position [3004, 0]
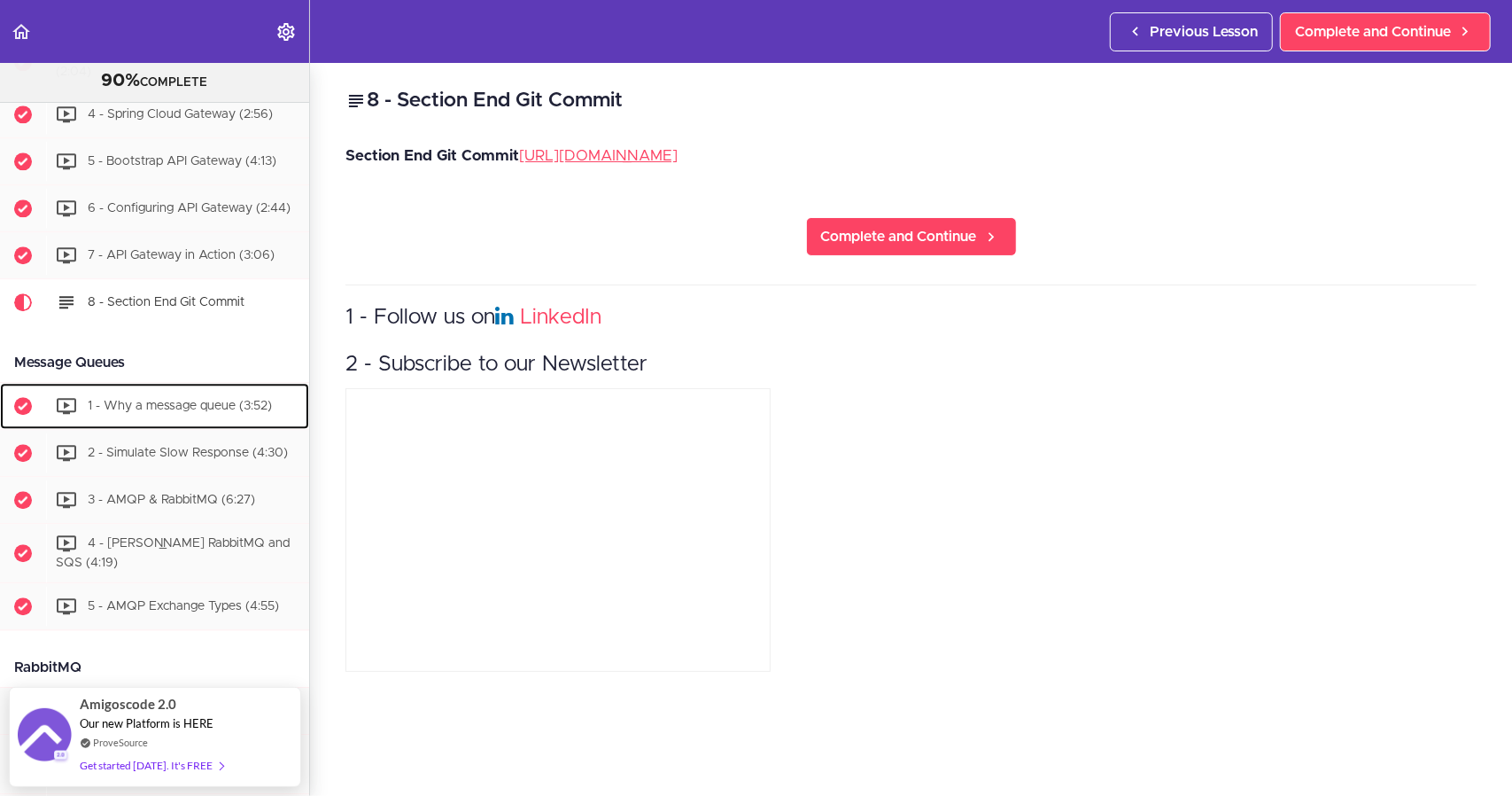
click at [174, 412] on span "1 - Why a message queue (3:52)" at bounding box center [180, 406] width 184 height 13
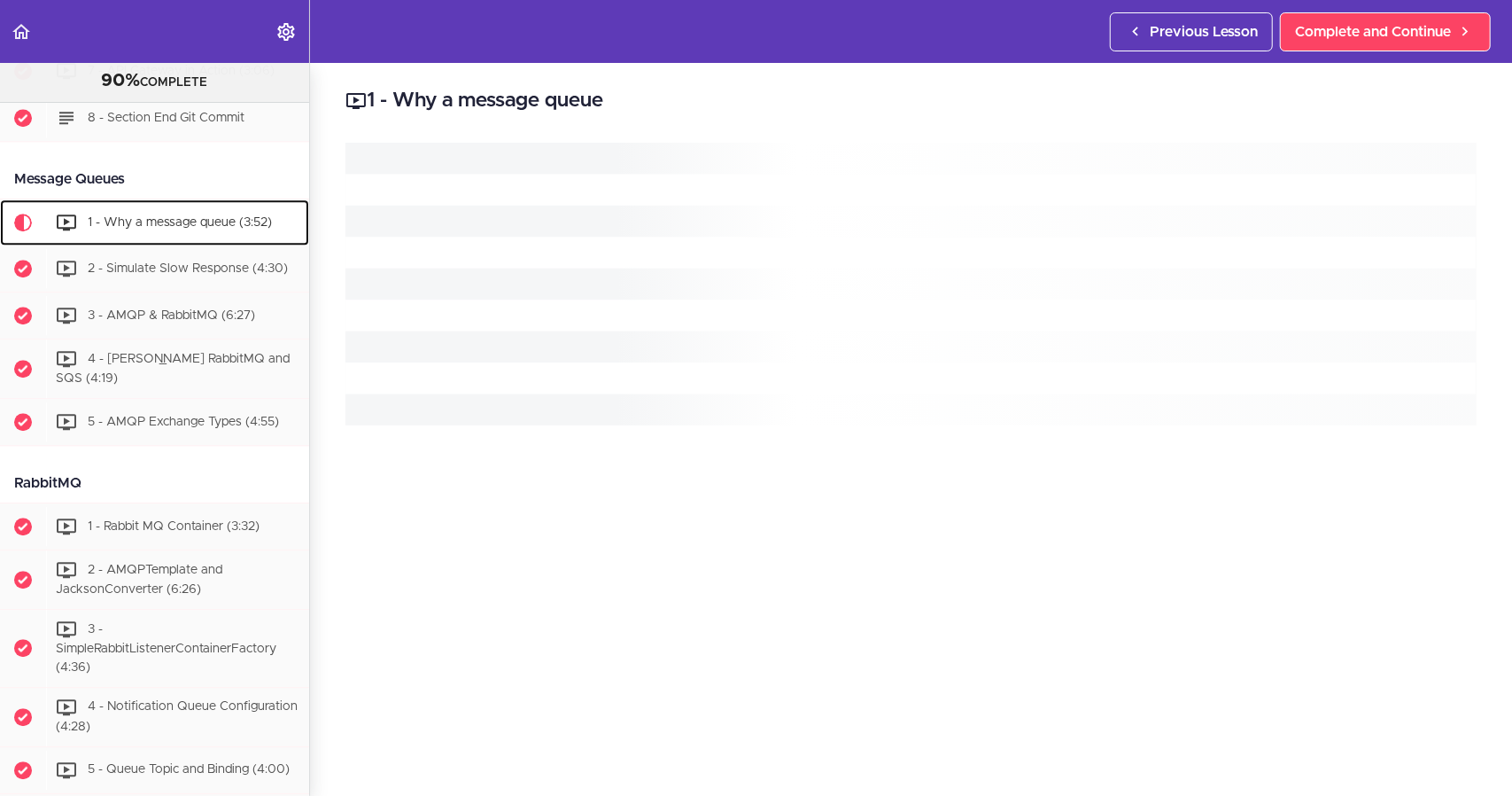
scroll to position [3285, 0]
